Goal: Register for event/course: Register for event/course

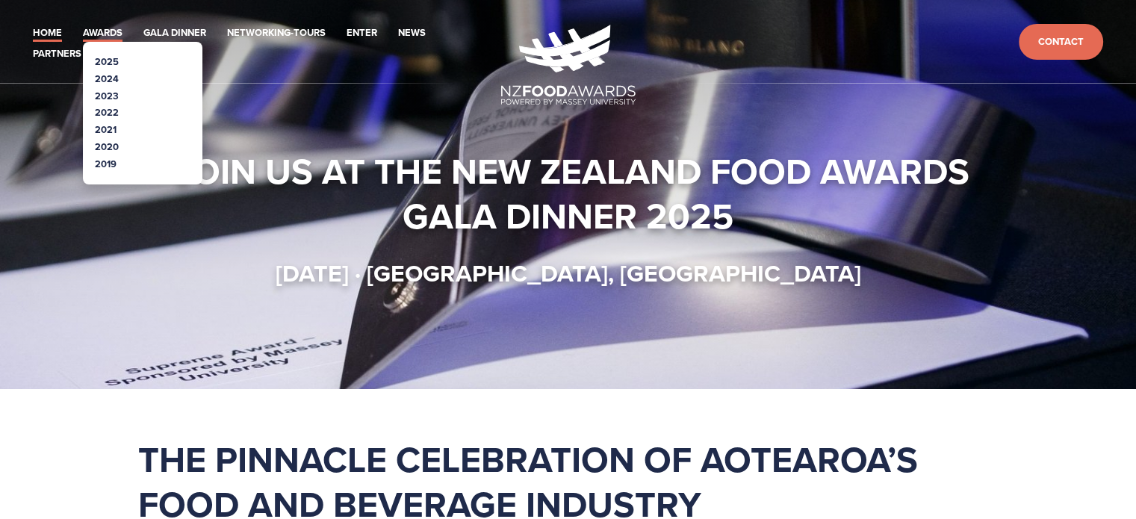
click at [100, 28] on link "Awards" at bounding box center [103, 33] width 40 height 17
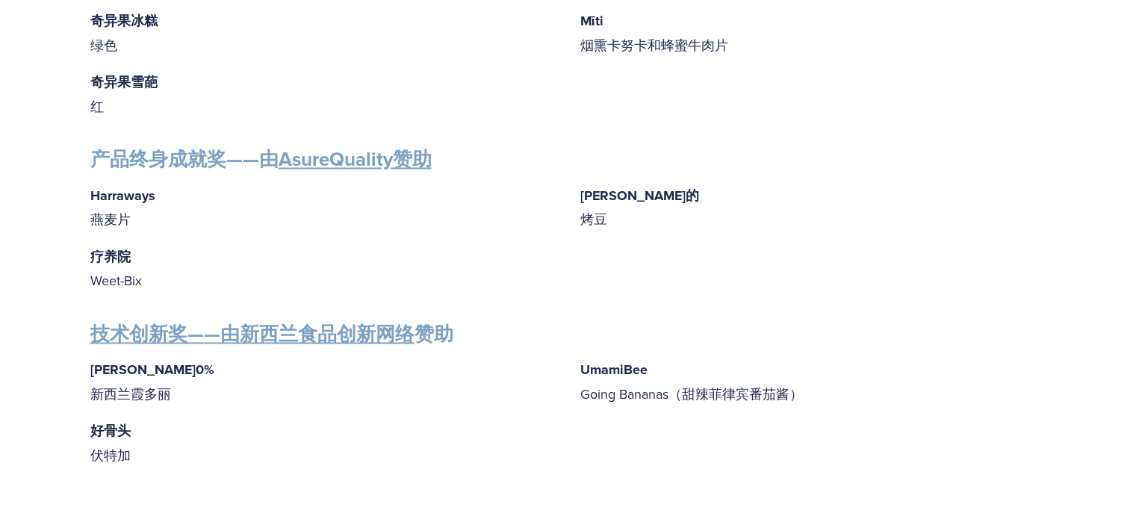
scroll to position [2533, 0]
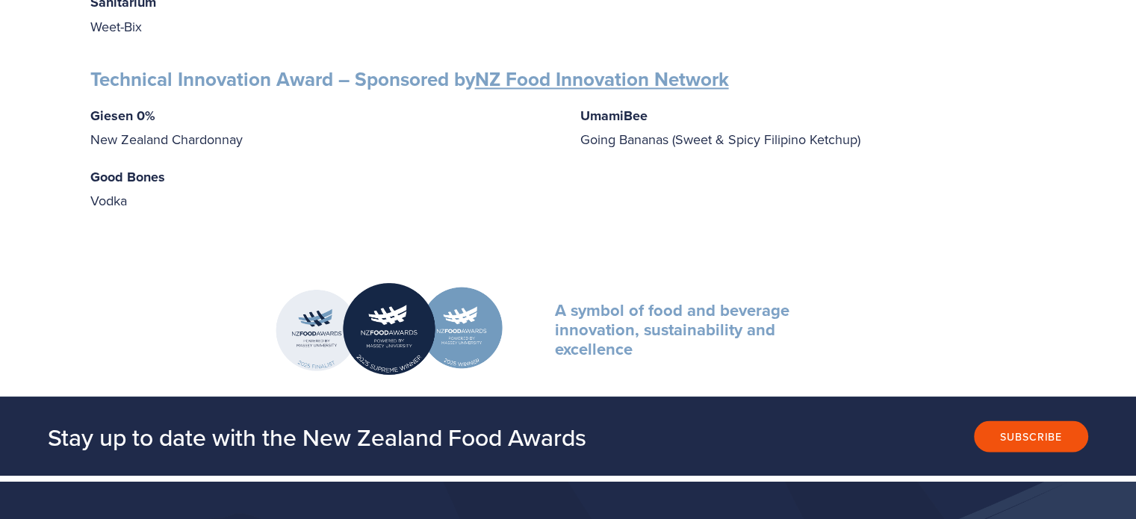
click at [585, 67] on link "NZ Food Innovation Network" at bounding box center [602, 79] width 254 height 28
click at [173, 187] on p "Good Bones Vodka" at bounding box center [323, 189] width 466 height 48
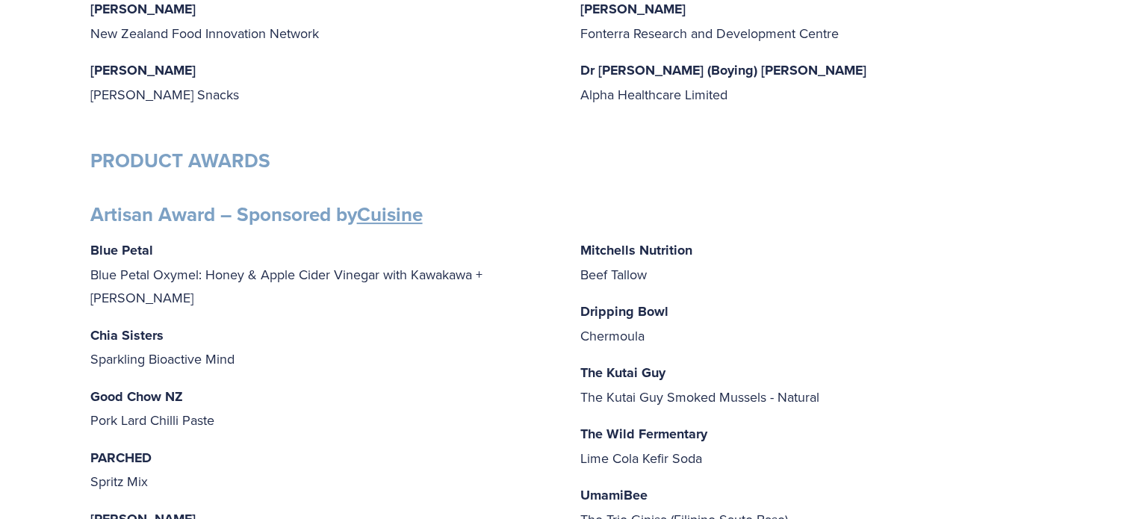
scroll to position [218, 0]
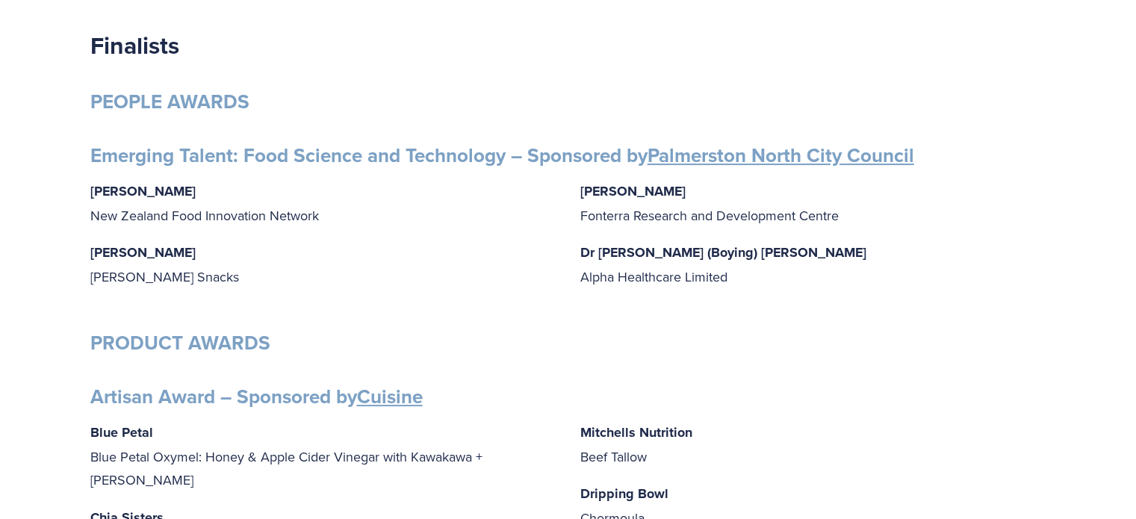
click at [703, 488] on p "Dripping Bowl Chermoula" at bounding box center [813, 506] width 466 height 48
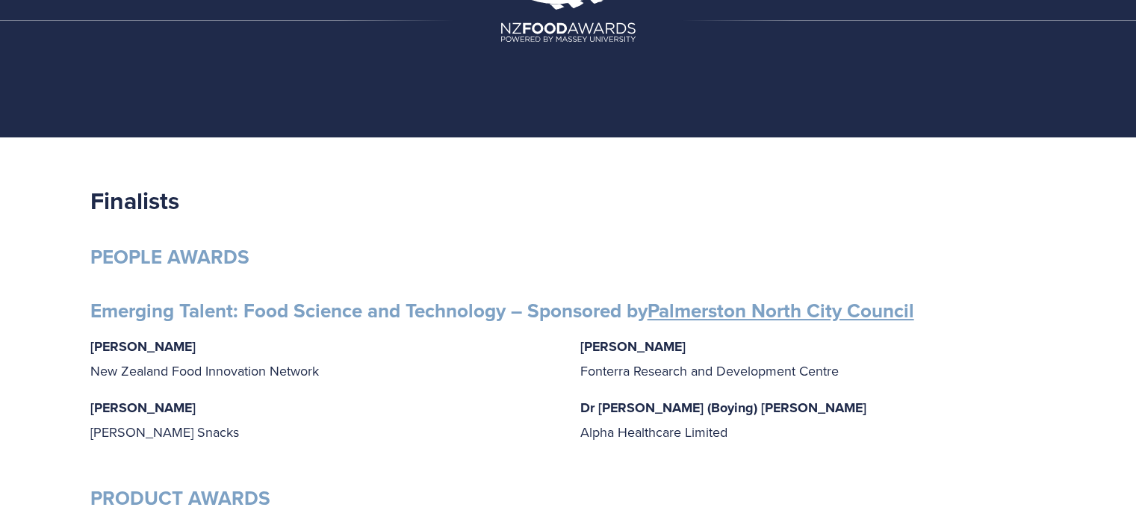
scroll to position [0, 0]
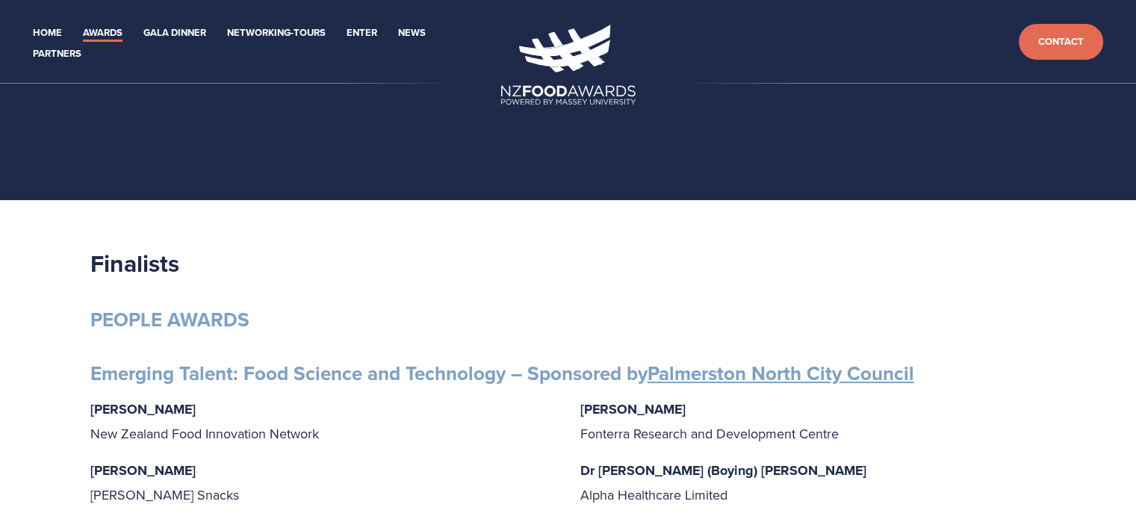
drag, startPoint x: 459, startPoint y: 304, endPoint x: 406, endPoint y: 128, distance: 183.8
click at [161, 28] on link "Gala Dinner" at bounding box center [174, 33] width 63 height 17
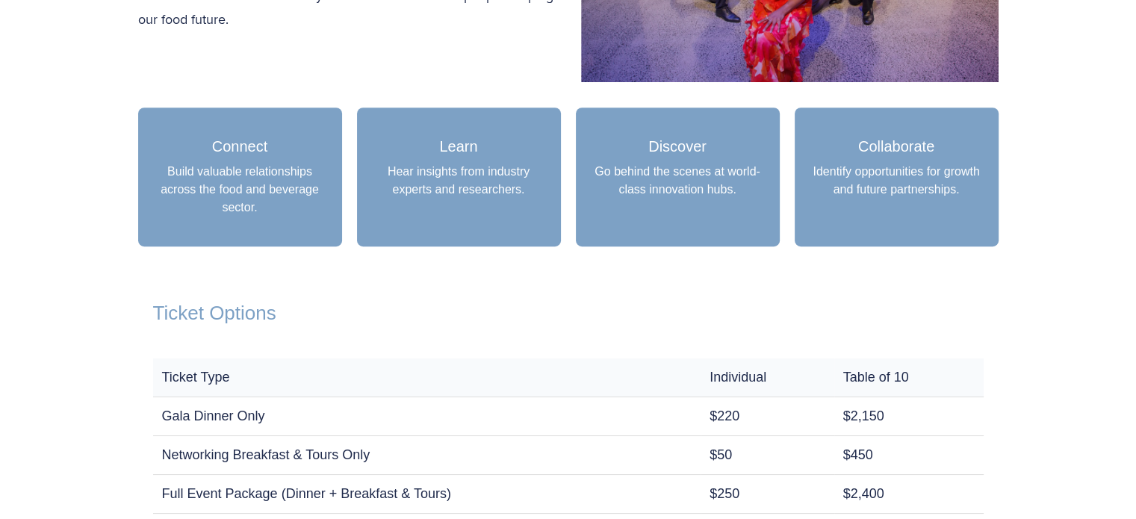
scroll to position [1046, 0]
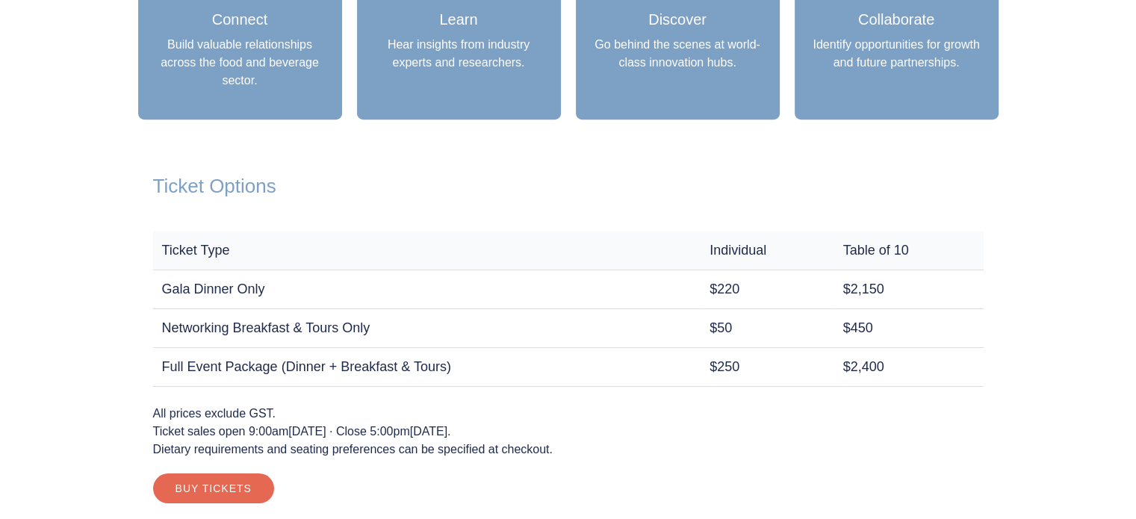
drag, startPoint x: 1007, startPoint y: 196, endPoint x: 998, endPoint y: 192, distance: 10.7
click at [1007, 196] on div "Ticket Options Ticket Type Individual Table of 10 Gala Dinner Only $220 $2,150 …" at bounding box center [568, 339] width 886 height 414
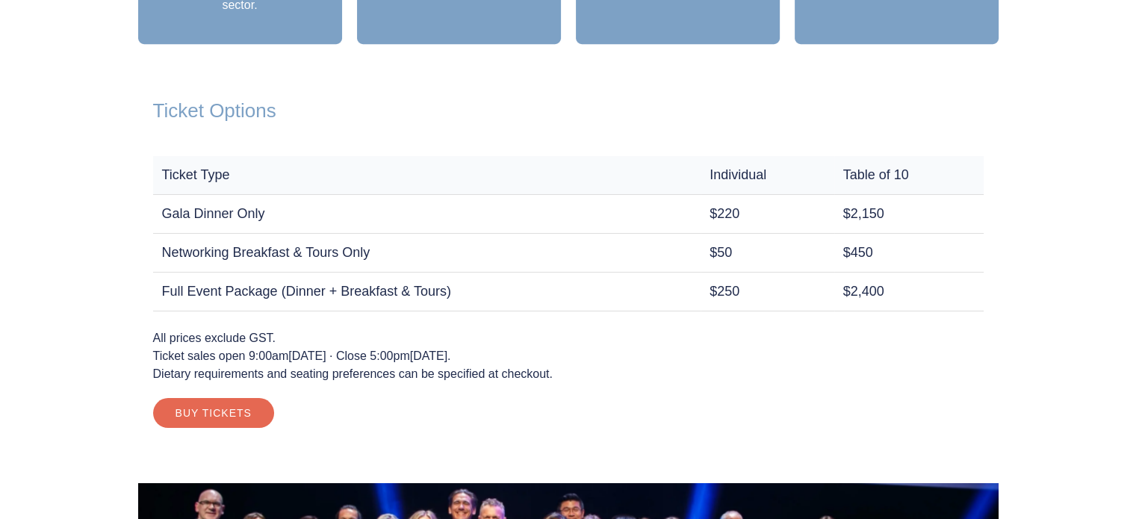
scroll to position [971, 0]
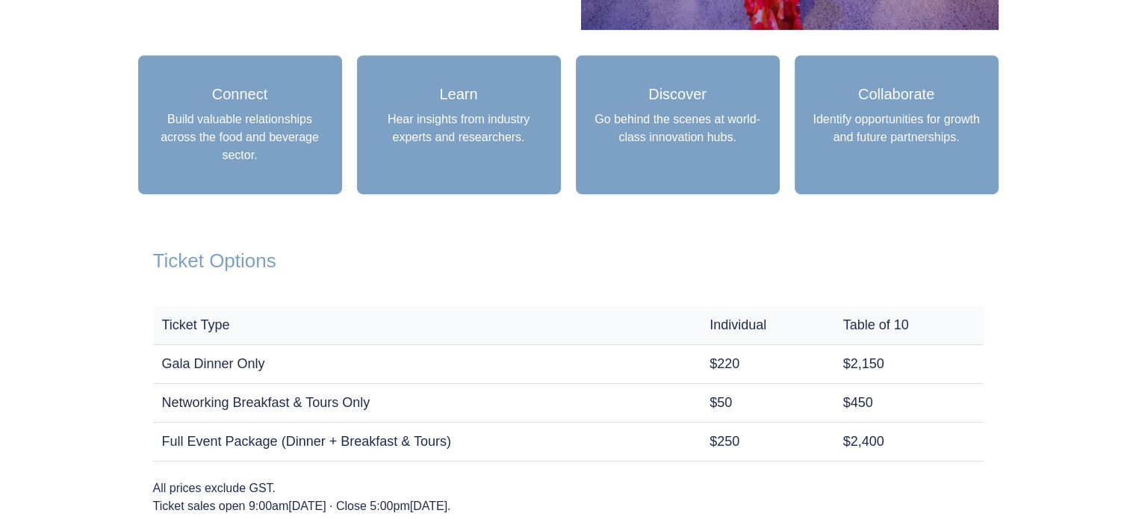
click at [863, 264] on h2 "Ticket Options" at bounding box center [568, 260] width 830 height 23
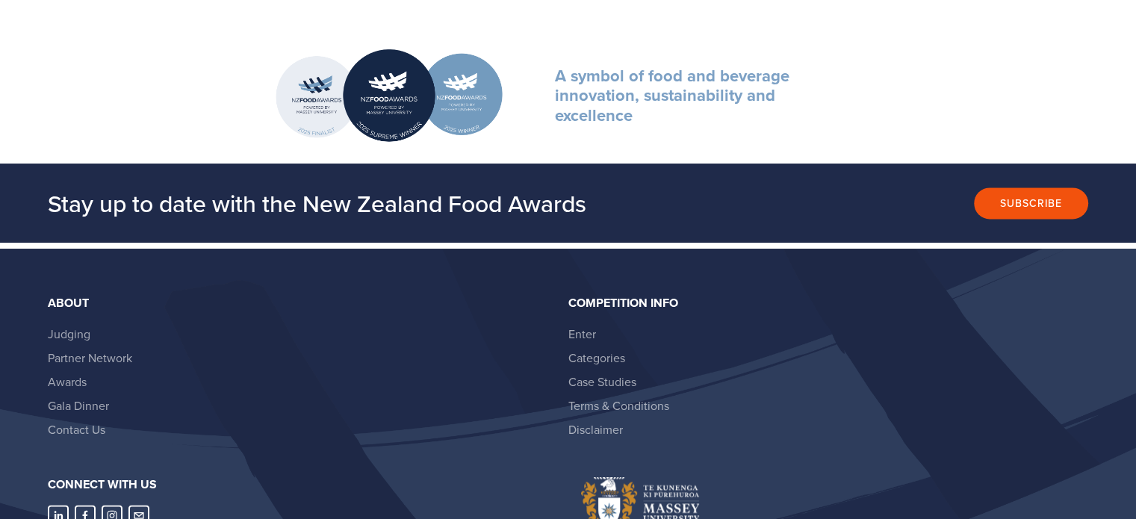
scroll to position [2085, 0]
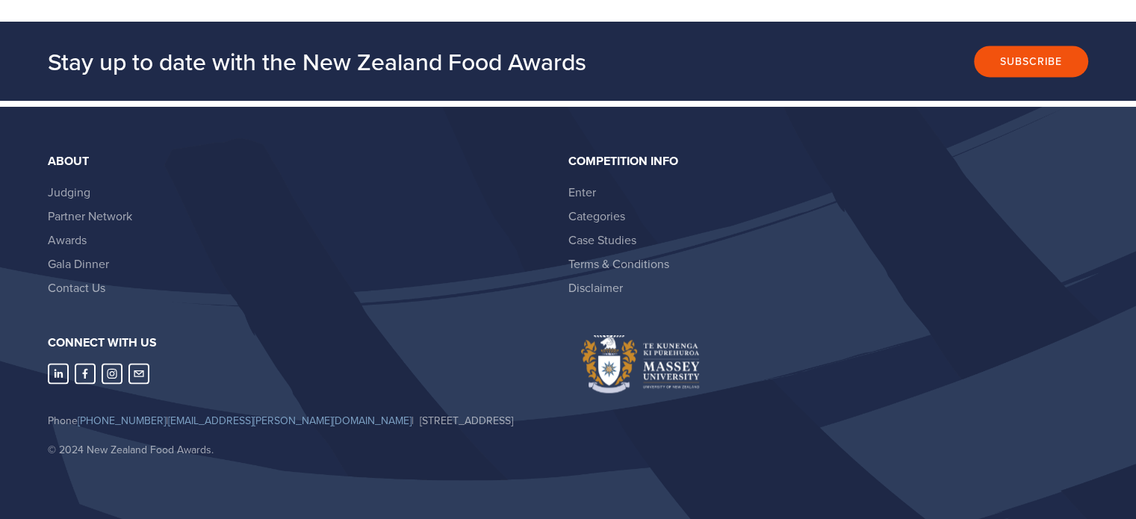
click at [653, 517] on footer "About Judging Partner Network Awards Gala Dinner Contact Us Competition Info En…" at bounding box center [568, 313] width 1136 height 413
click at [896, 252] on li "Terms & Conditions" at bounding box center [822, 264] width 508 height 24
click at [866, 351] on div at bounding box center [834, 364] width 533 height 58
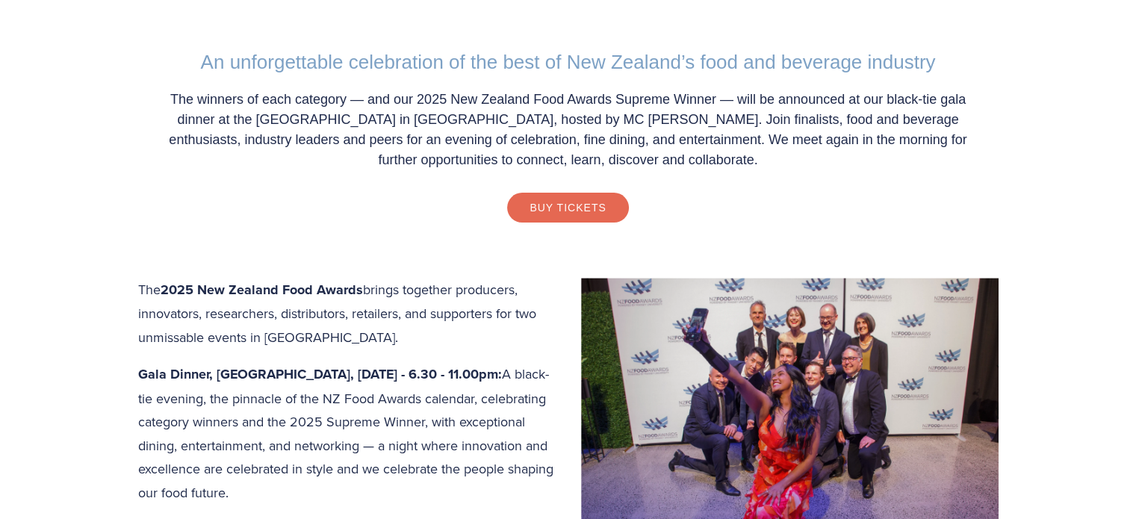
scroll to position [293, 0]
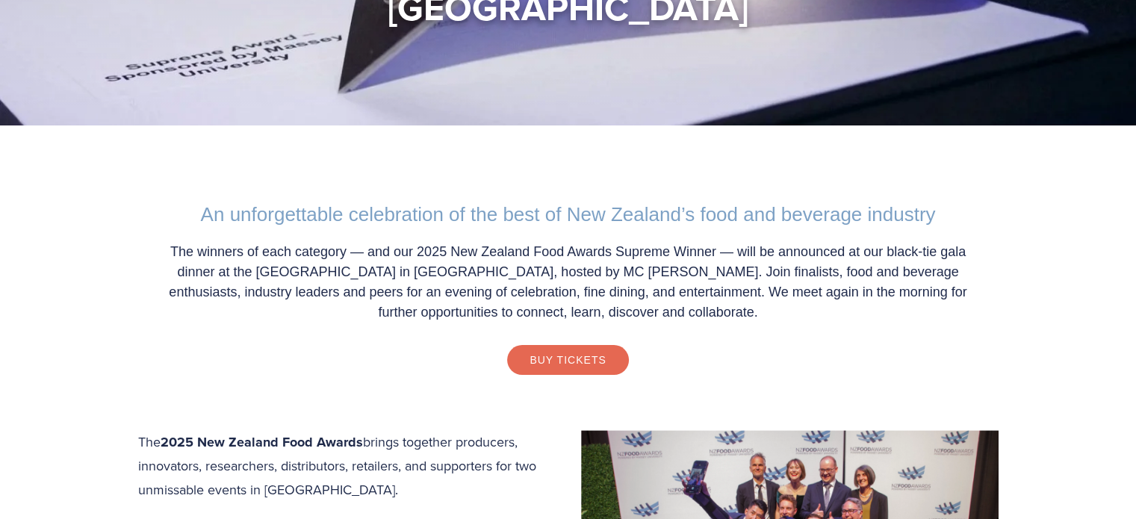
click at [140, 223] on div "An unforgettable celebration of the best of New Zealand’s food and beverage ind…" at bounding box center [568, 288] width 860 height 231
drag, startPoint x: 122, startPoint y: 179, endPoint x: 119, endPoint y: 199, distance: 20.5
